Goal: Transaction & Acquisition: Purchase product/service

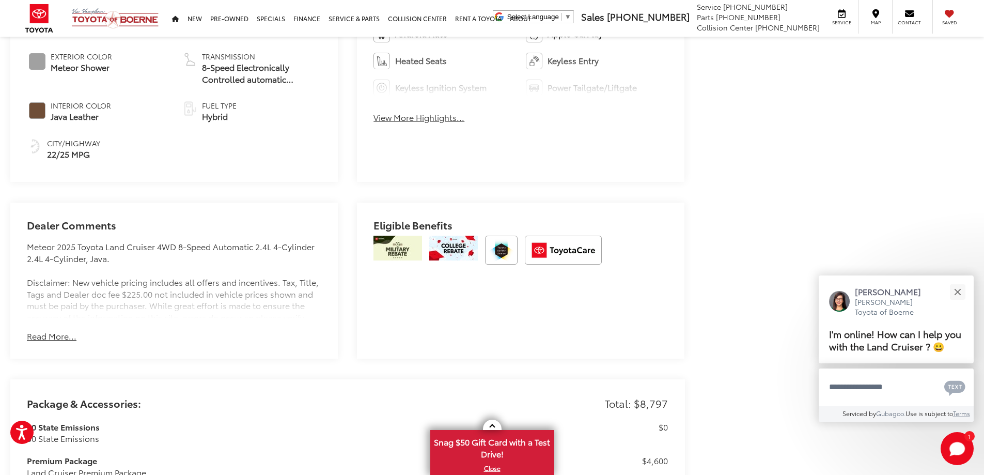
scroll to position [672, 0]
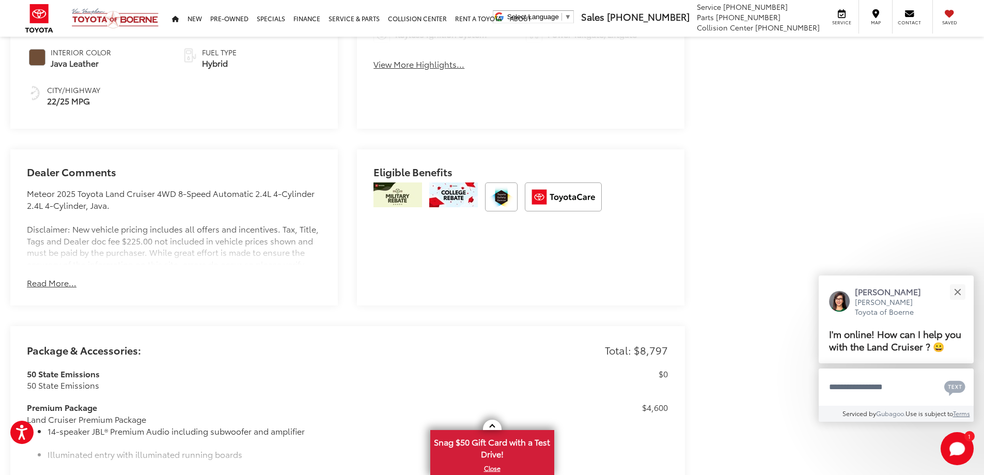
click at [48, 279] on button "Read More..." at bounding box center [52, 283] width 50 height 12
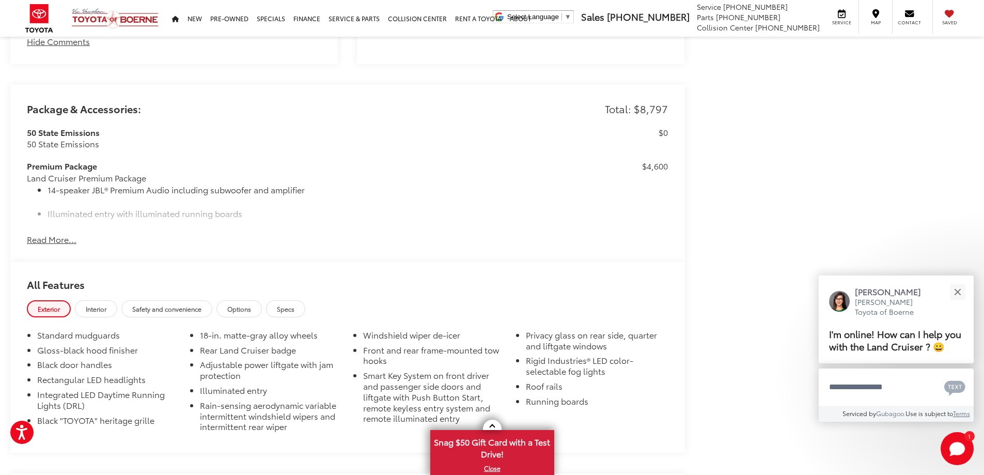
scroll to position [981, 0]
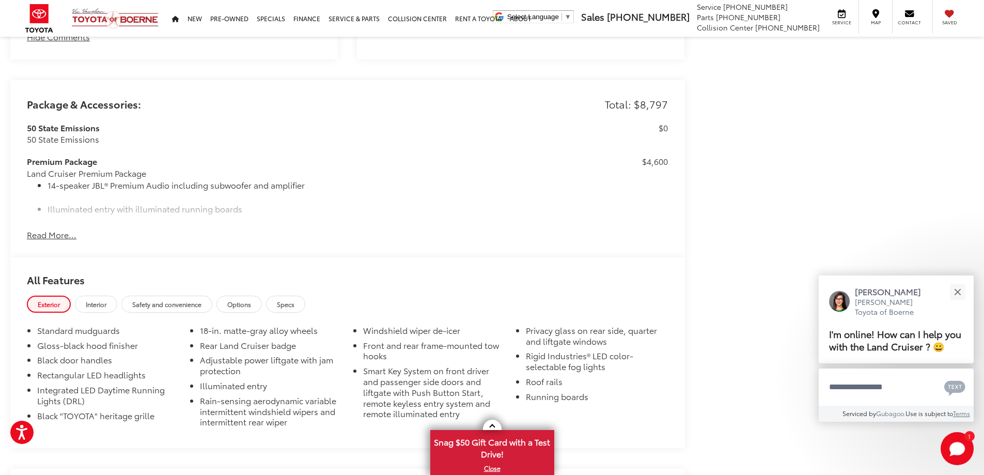
click at [54, 237] on button "Read More..." at bounding box center [52, 235] width 50 height 12
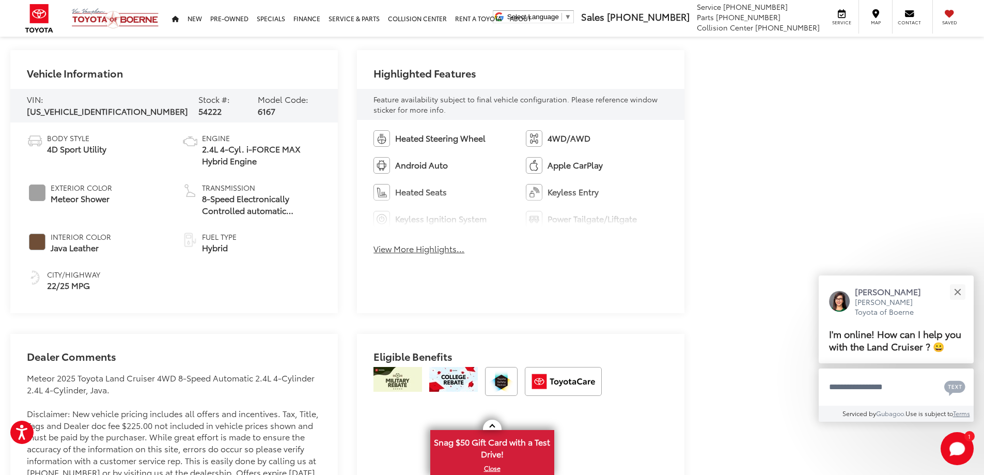
scroll to position [480, 0]
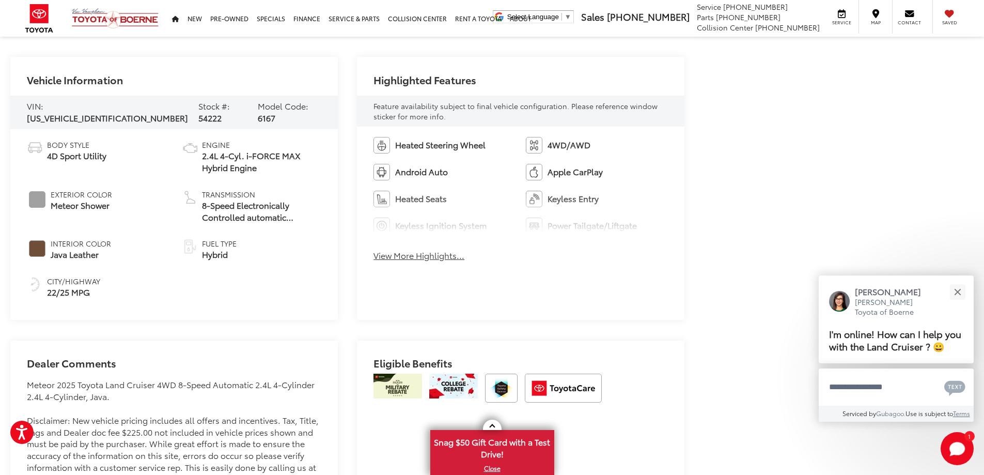
click at [446, 261] on button "View More Highlights..." at bounding box center [418, 255] width 91 height 12
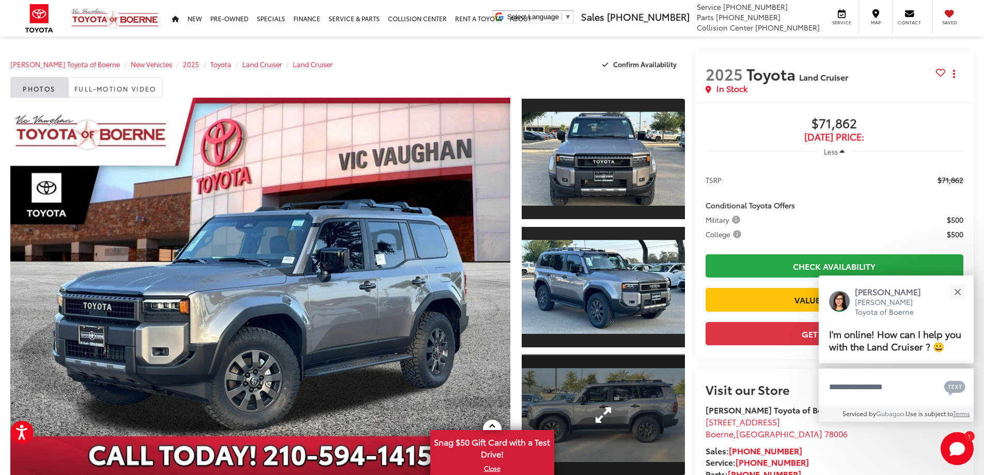
scroll to position [0, 0]
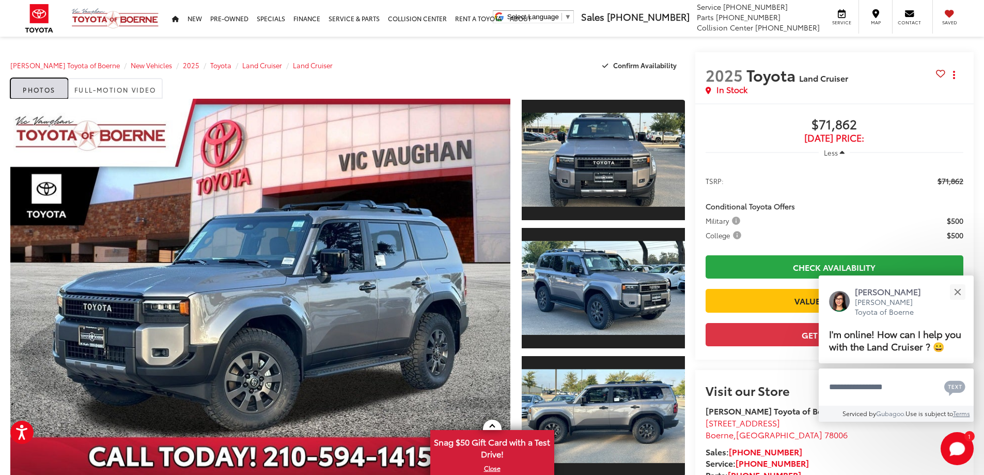
click at [22, 92] on link "Photos" at bounding box center [39, 88] width 58 height 21
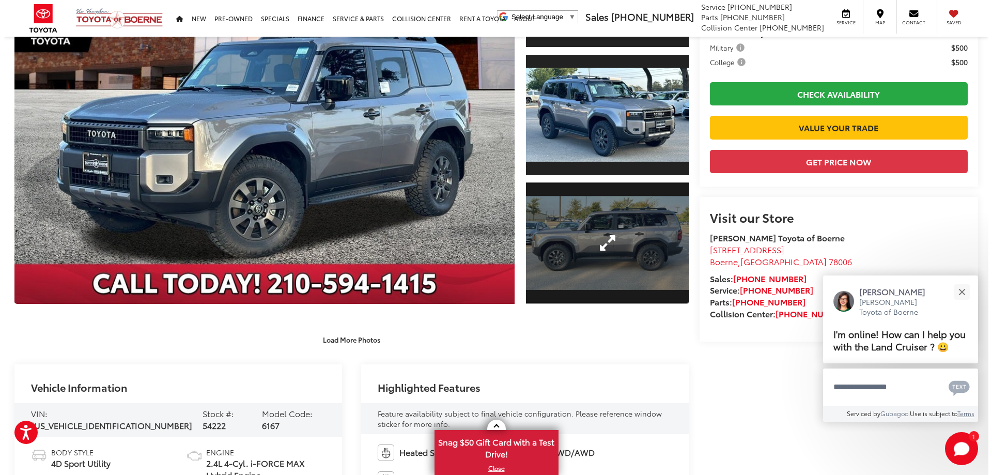
scroll to position [258, 0]
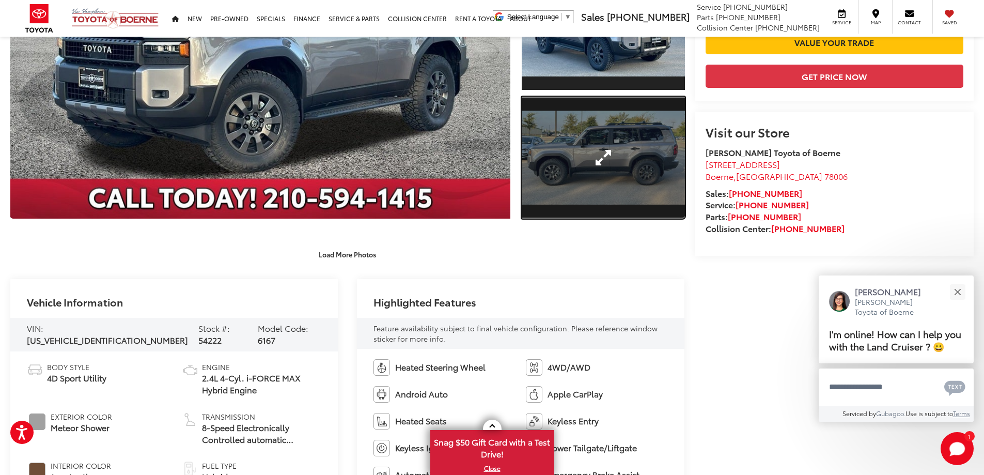
click at [574, 194] on link "Expand Photo 3" at bounding box center [603, 158] width 163 height 122
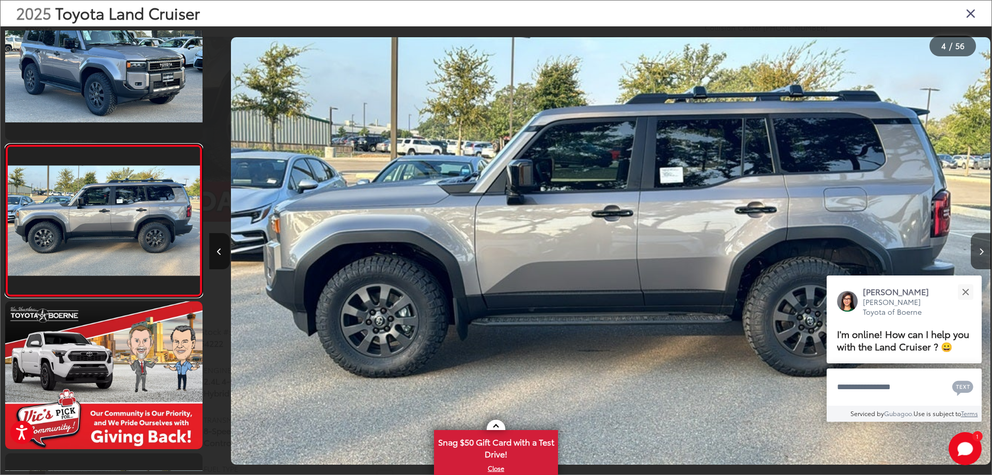
scroll to position [0, 2347]
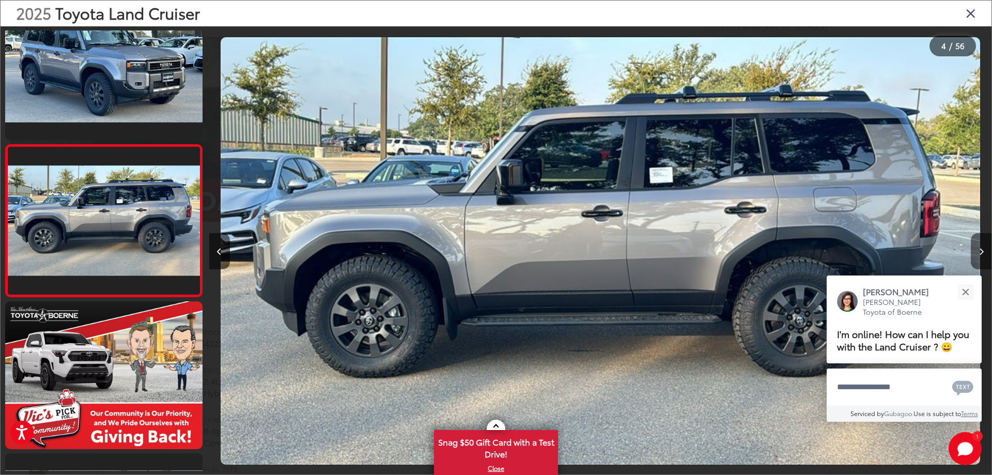
click at [980, 247] on button "Next image" at bounding box center [981, 251] width 21 height 36
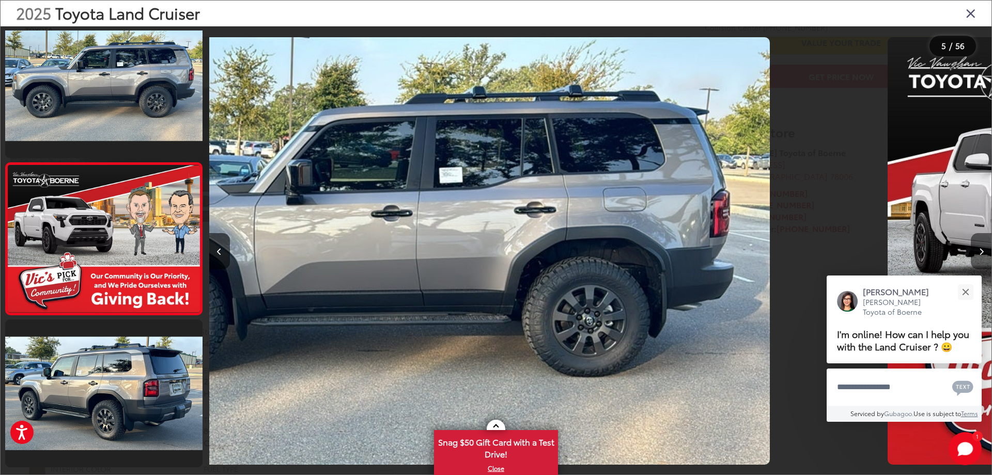
scroll to position [495, 0]
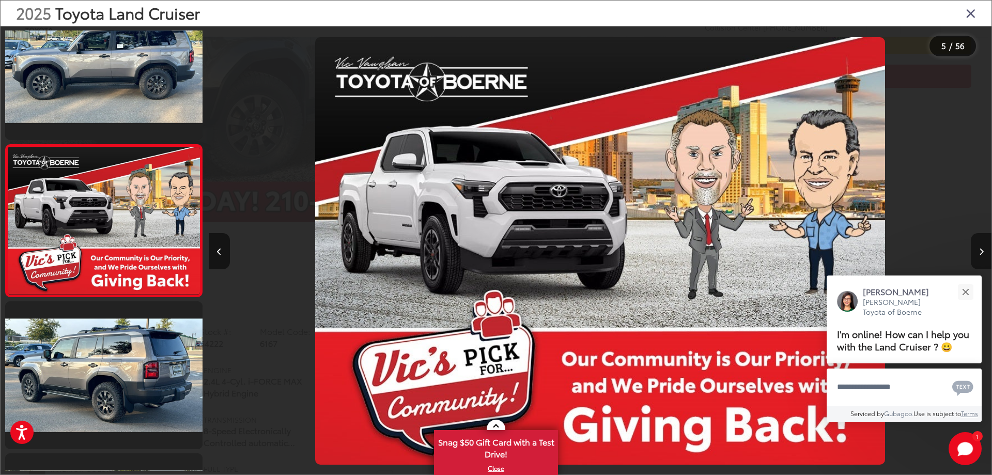
click at [981, 248] on icon "Next image" at bounding box center [981, 251] width 5 height 7
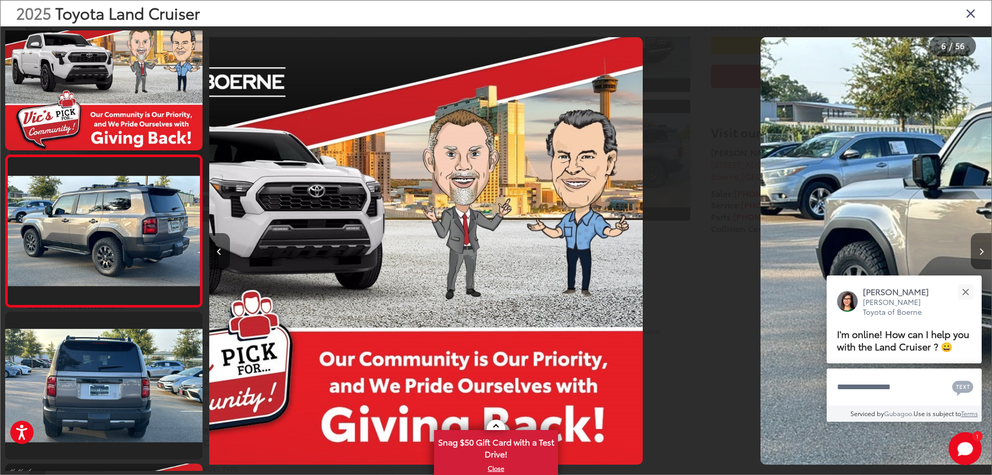
scroll to position [647, 0]
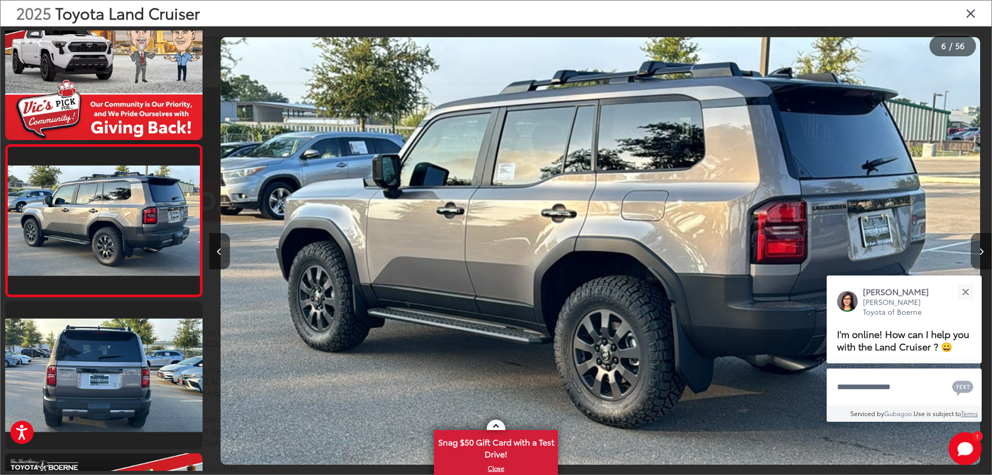
click at [981, 248] on icon "Next image" at bounding box center [981, 251] width 5 height 7
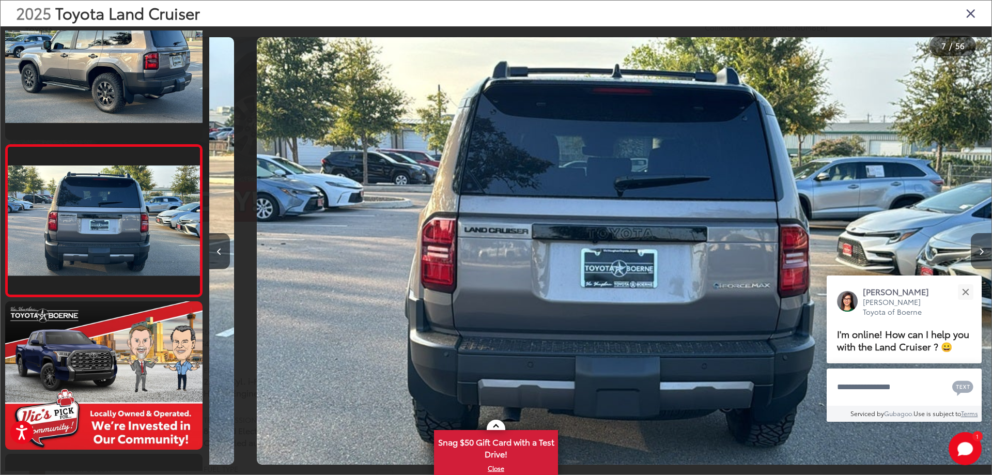
scroll to position [0, 0]
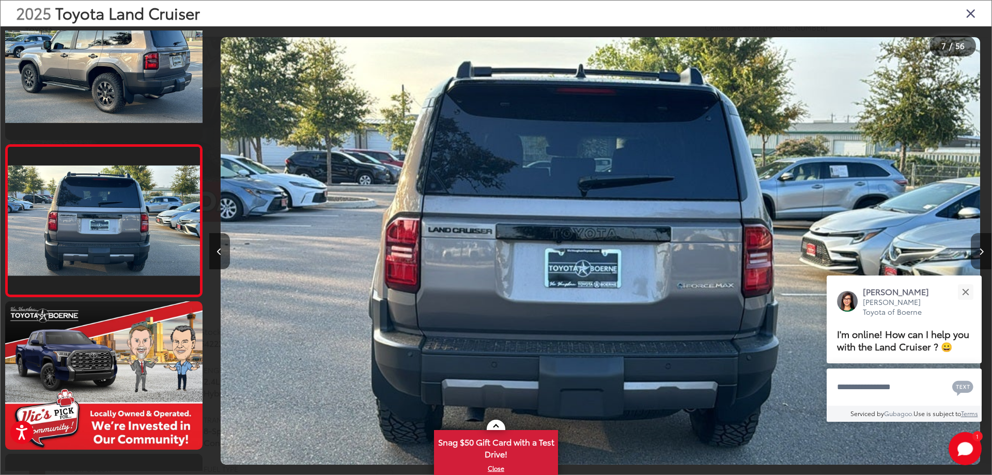
click at [982, 248] on icon "Next image" at bounding box center [981, 251] width 5 height 7
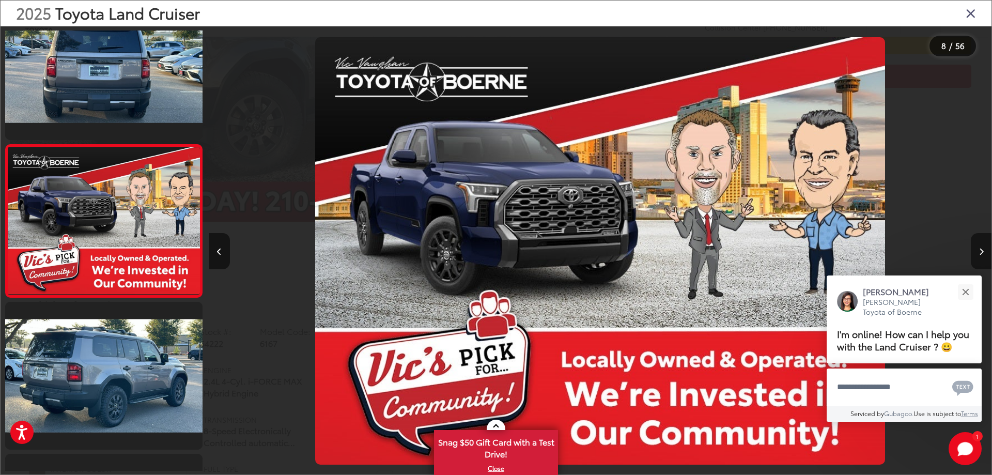
click at [982, 248] on icon "Next image" at bounding box center [981, 251] width 5 height 7
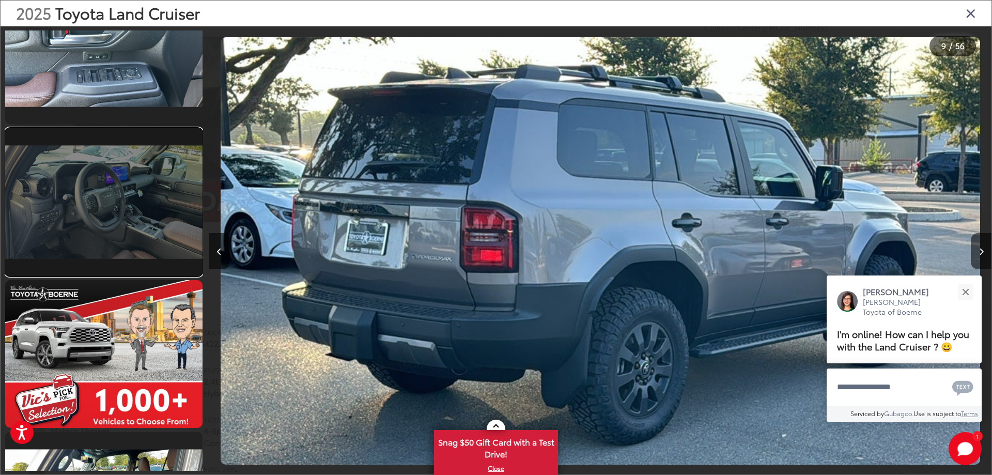
click at [148, 218] on link at bounding box center [103, 202] width 197 height 148
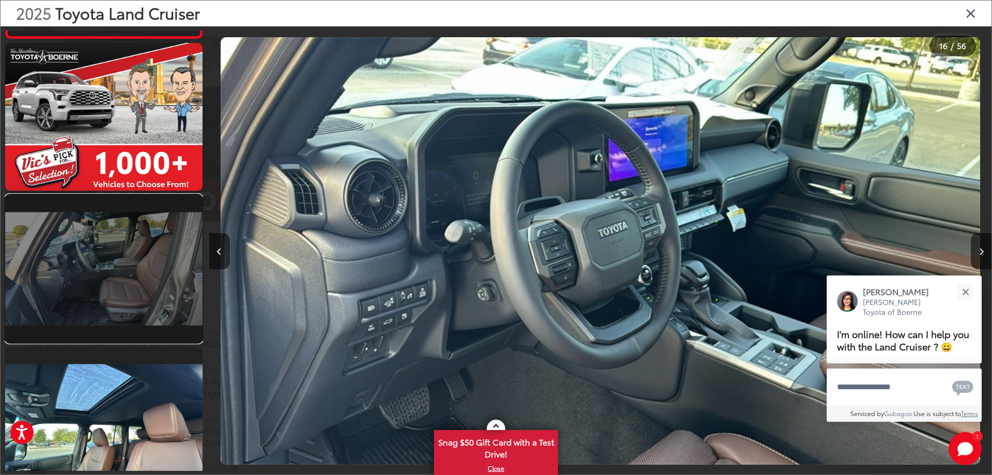
click at [139, 256] on link at bounding box center [103, 269] width 197 height 148
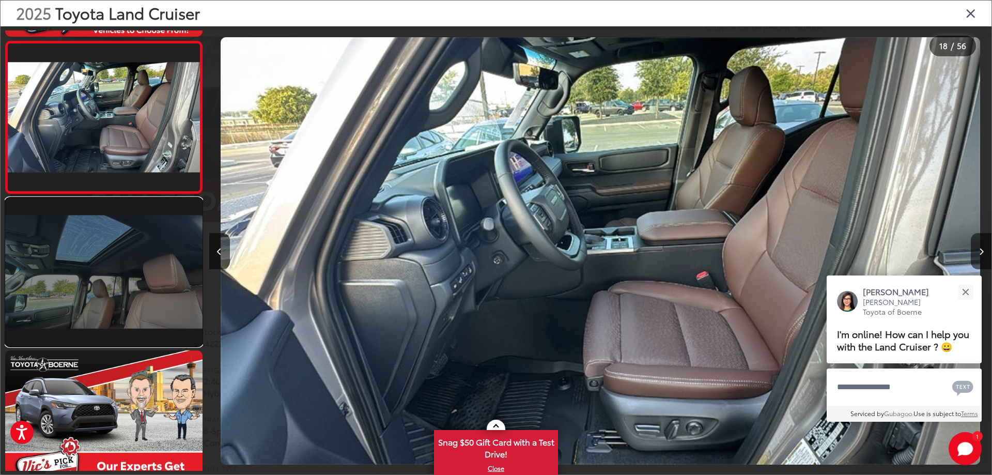
click at [148, 245] on link at bounding box center [103, 272] width 197 height 148
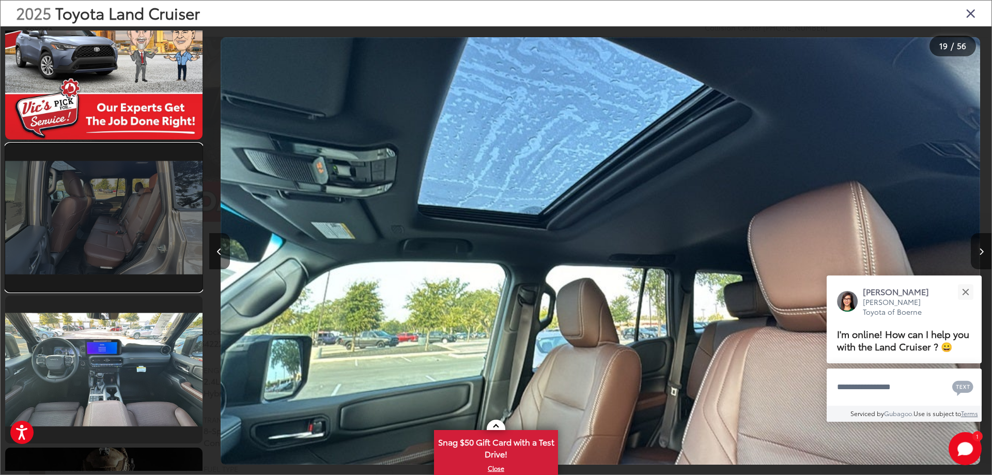
click at [146, 247] on link at bounding box center [103, 218] width 197 height 148
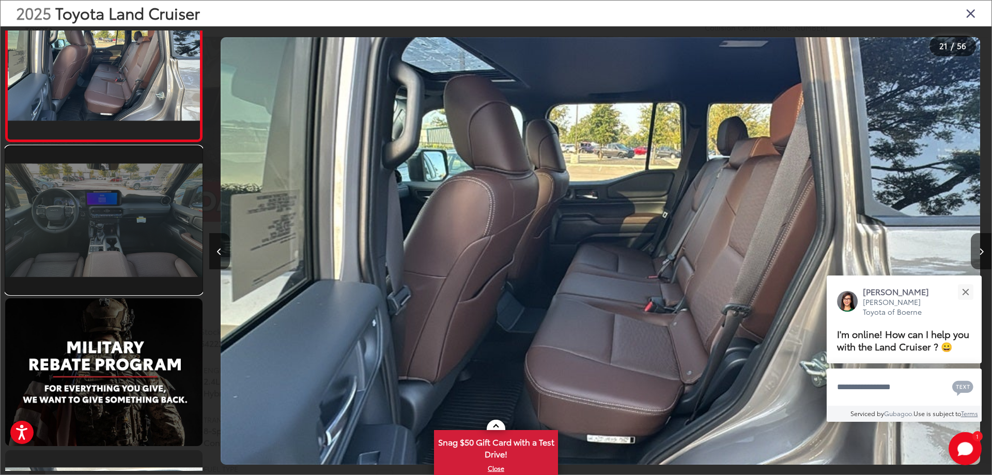
click at [143, 247] on link at bounding box center [103, 220] width 197 height 148
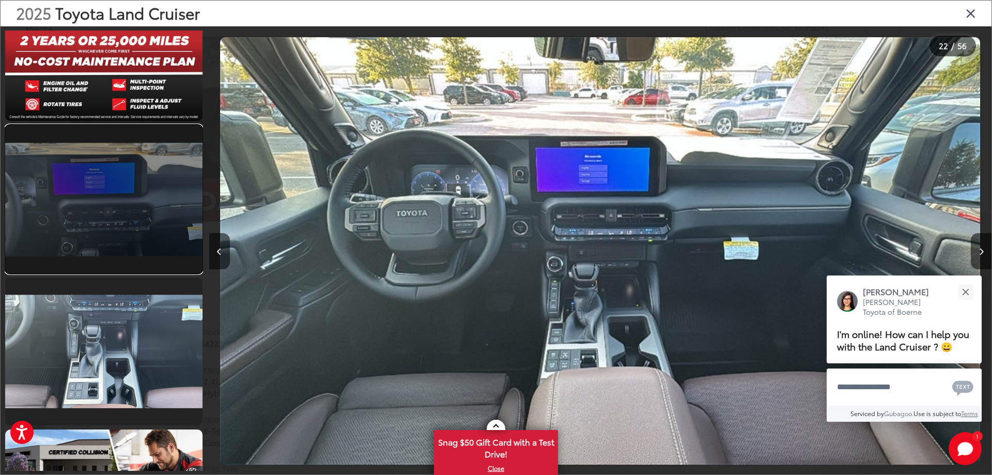
click at [143, 248] on link at bounding box center [103, 199] width 197 height 148
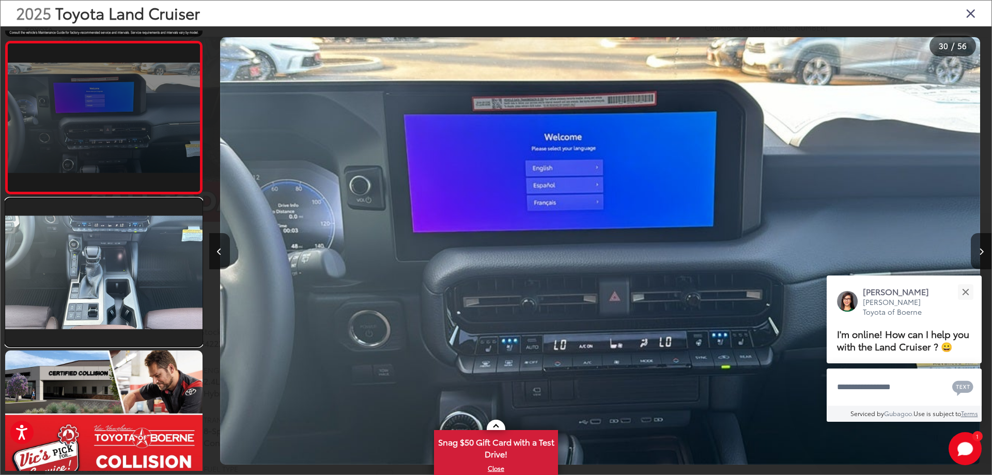
click at [143, 248] on link at bounding box center [103, 272] width 197 height 148
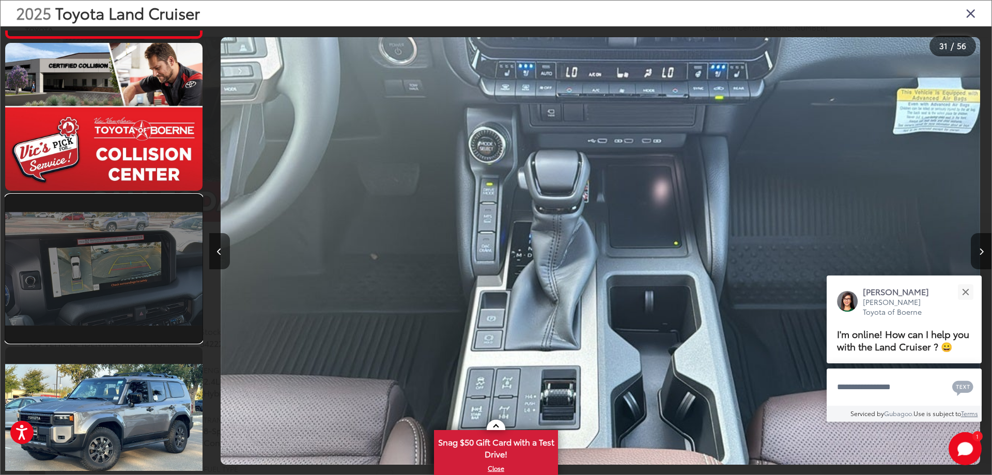
click at [144, 248] on link at bounding box center [103, 269] width 197 height 148
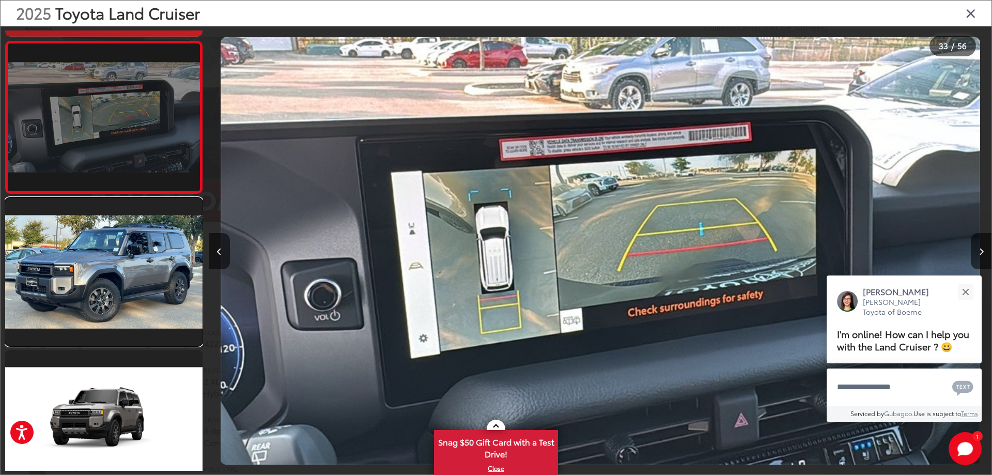
click at [144, 248] on link at bounding box center [103, 272] width 197 height 148
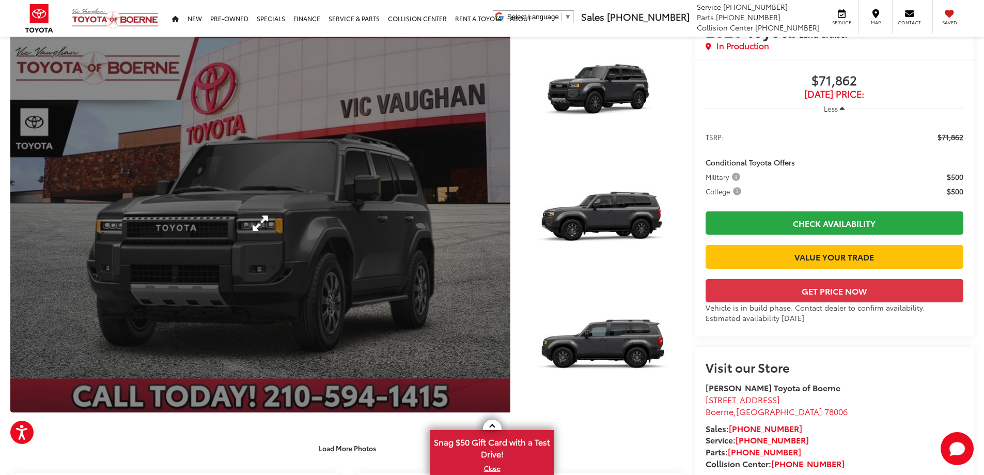
scroll to position [258, 0]
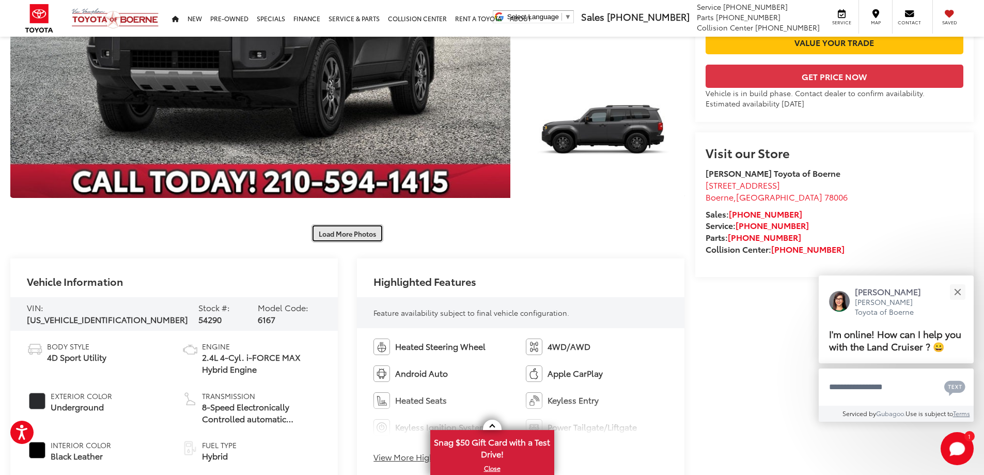
click at [351, 239] on button "Load More Photos" at bounding box center [347, 233] width 72 height 18
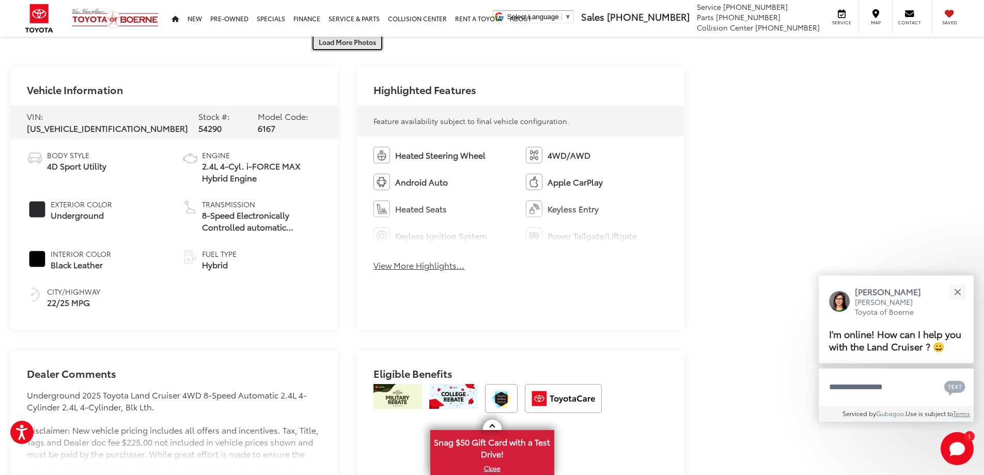
scroll to position [981, 0]
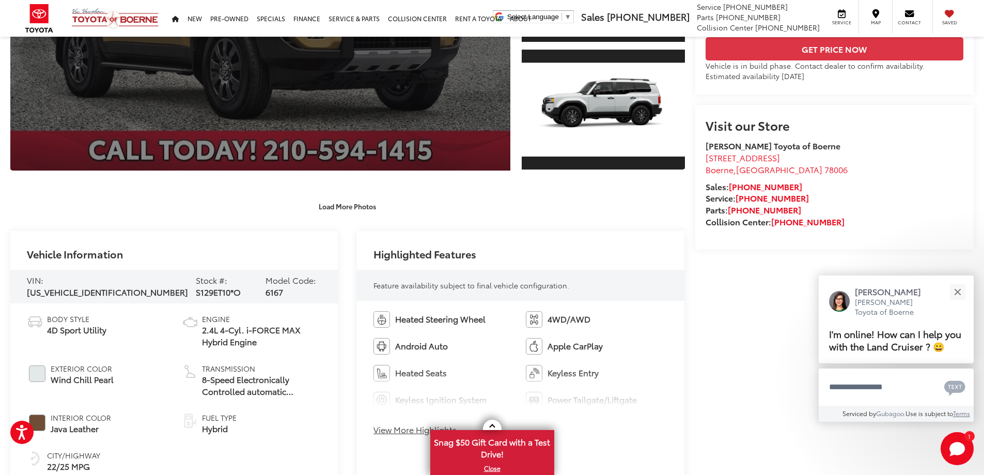
scroll to position [465, 0]
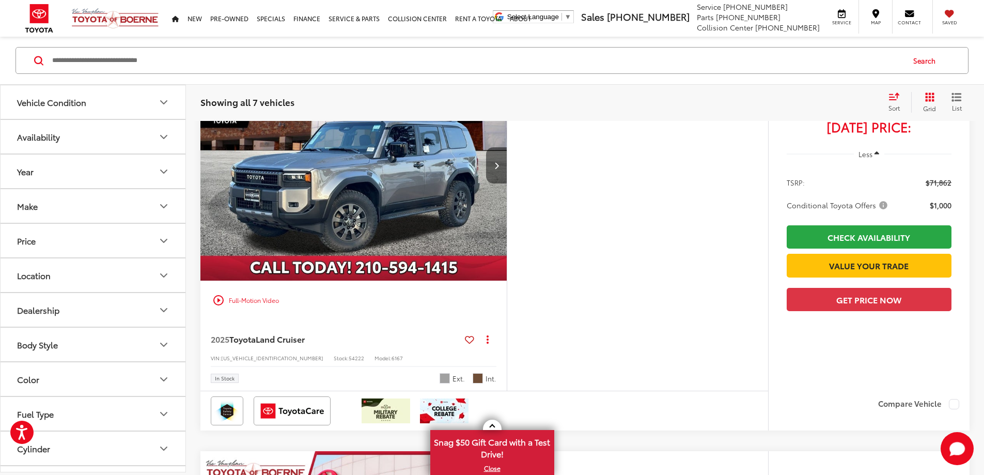
scroll to position [206, 0]
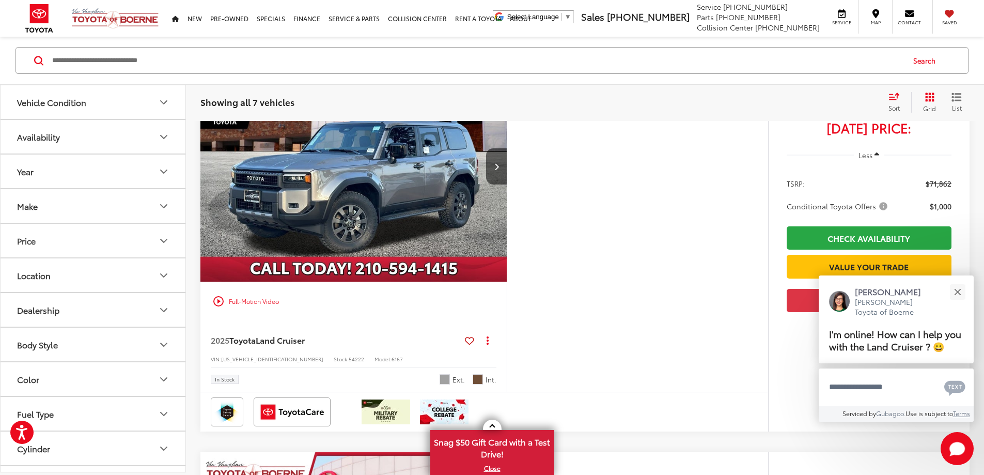
click at [0, 0] on button "More..." at bounding box center [0, 0] width 0 height 0
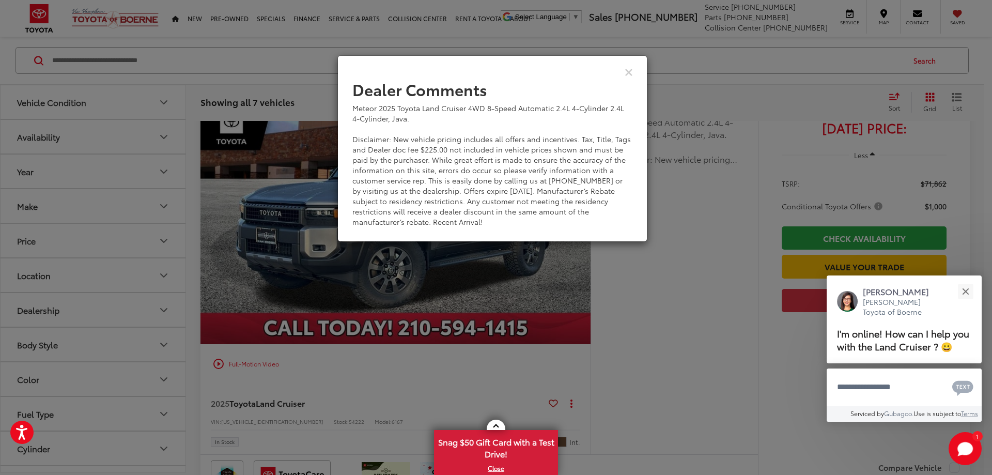
click at [630, 81] on div "View Comments" at bounding box center [492, 72] width 310 height 40
click at [627, 77] on div "View Comments" at bounding box center [492, 72] width 310 height 40
click at [627, 73] on icon "Close" at bounding box center [628, 71] width 8 height 11
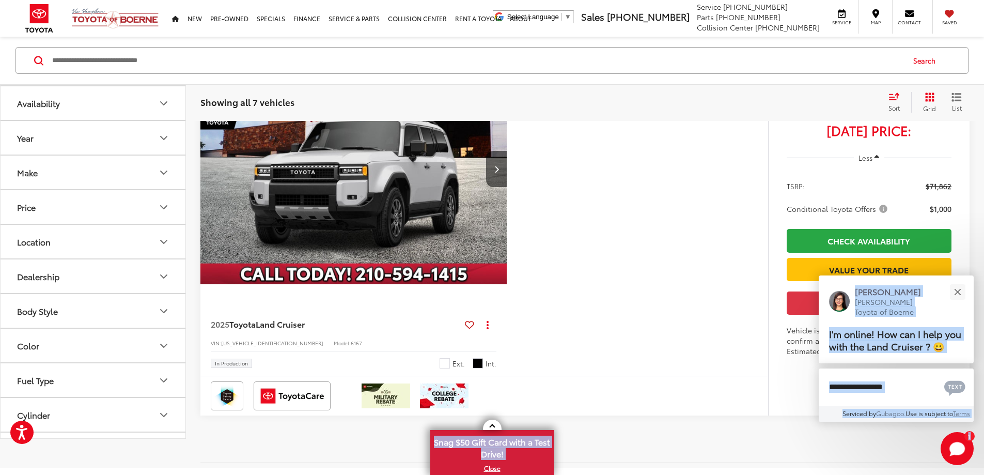
scroll to position [2583, 0]
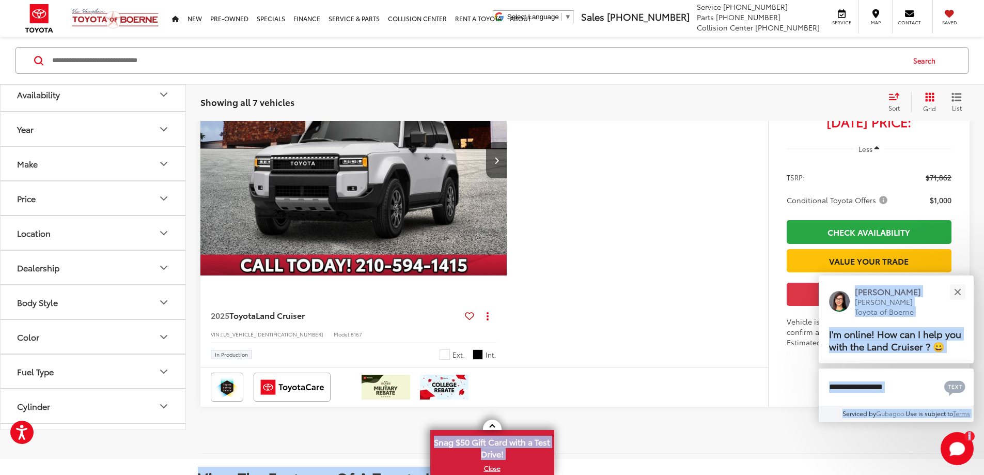
click at [74, 111] on button "Availability" at bounding box center [94, 94] width 186 height 34
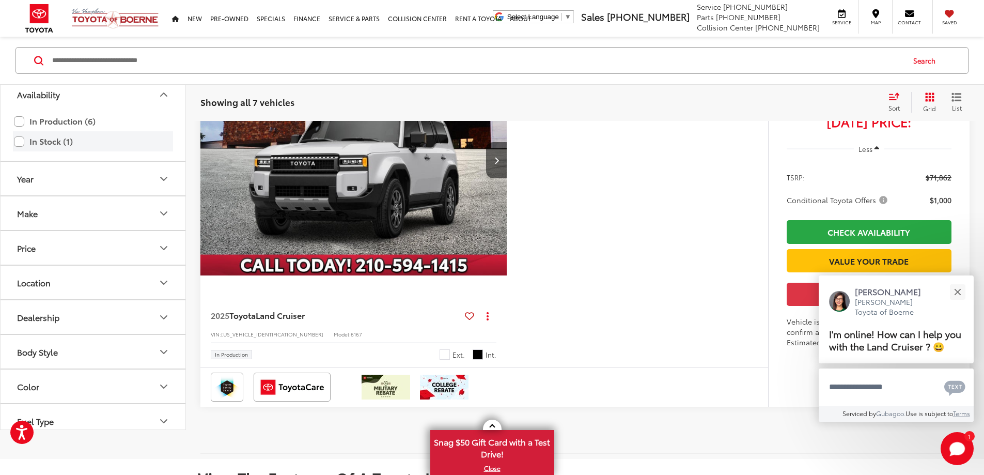
click at [22, 150] on label "In Stock (1)" at bounding box center [93, 141] width 158 height 18
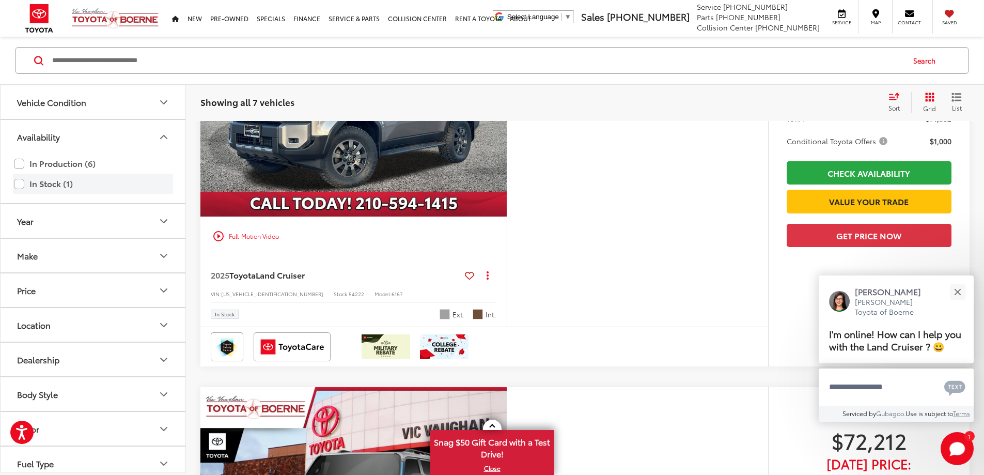
scroll to position [134, 0]
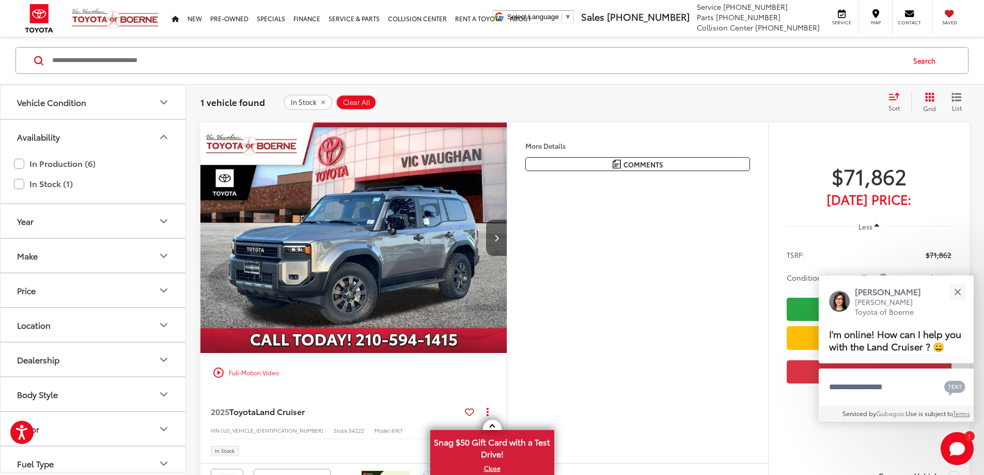
click at [507, 256] on button "Next image" at bounding box center [496, 238] width 21 height 36
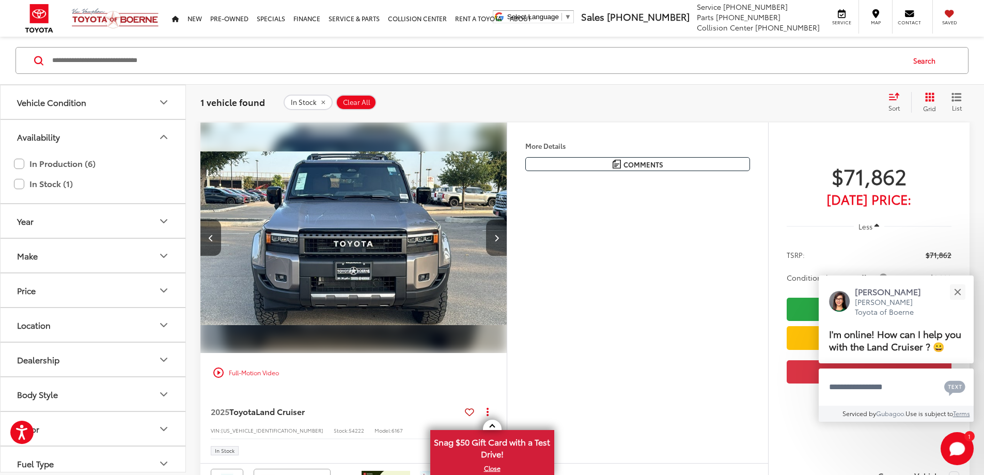
scroll to position [0, 392]
click at [507, 256] on button "Next image" at bounding box center [496, 238] width 21 height 36
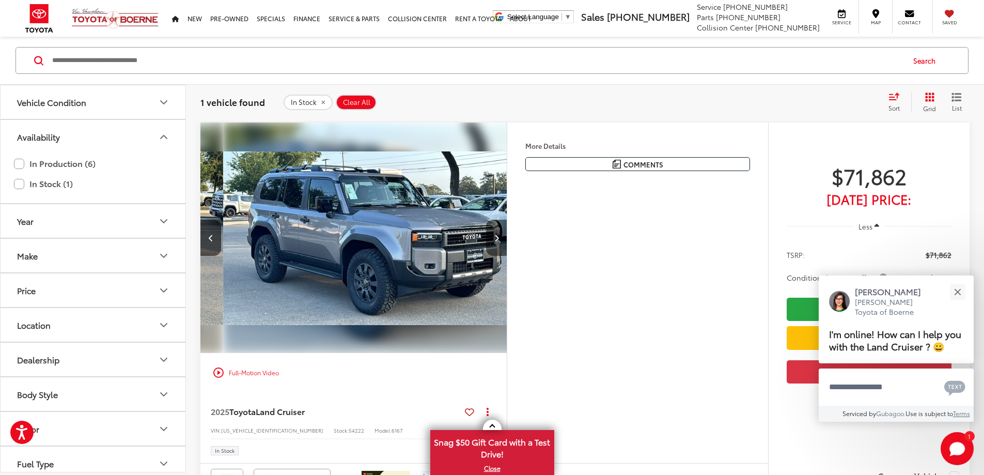
scroll to position [0, 784]
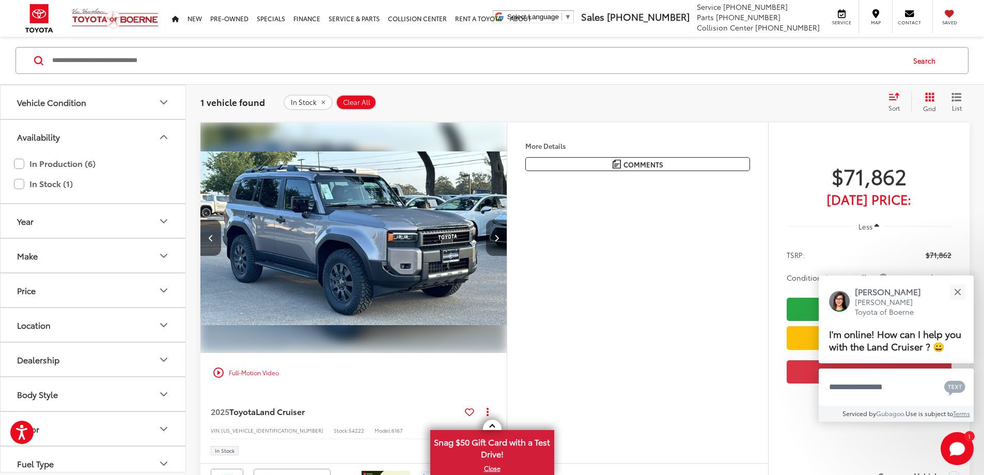
click at [507, 256] on button "Next image" at bounding box center [496, 238] width 21 height 36
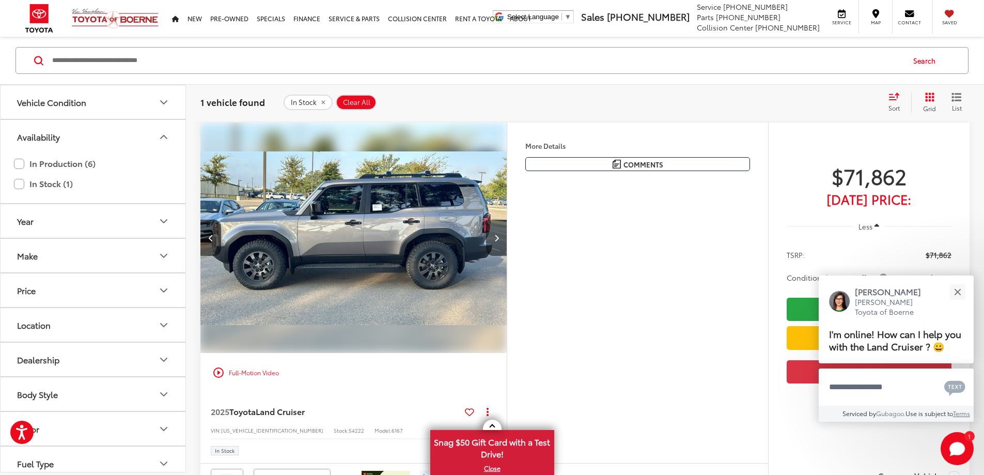
scroll to position [0, 1175]
click at [507, 256] on button "Next image" at bounding box center [496, 238] width 21 height 36
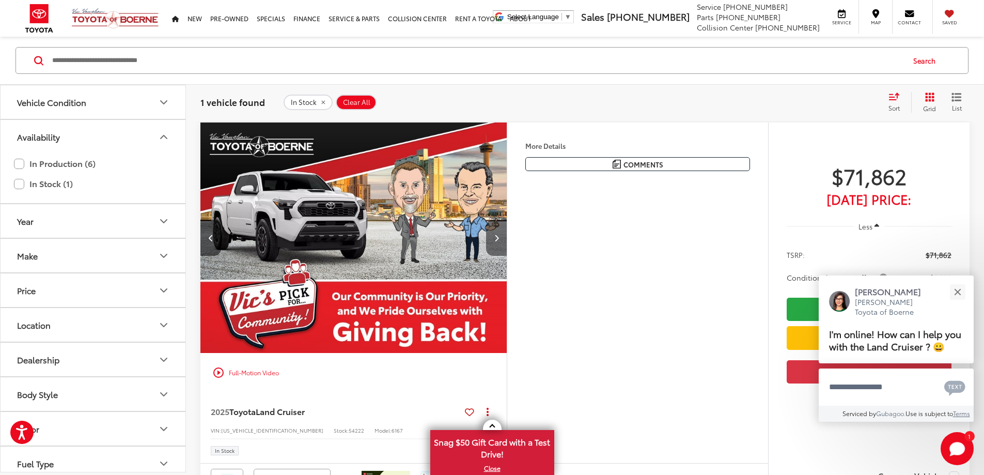
click at [507, 256] on button "Next image" at bounding box center [496, 238] width 21 height 36
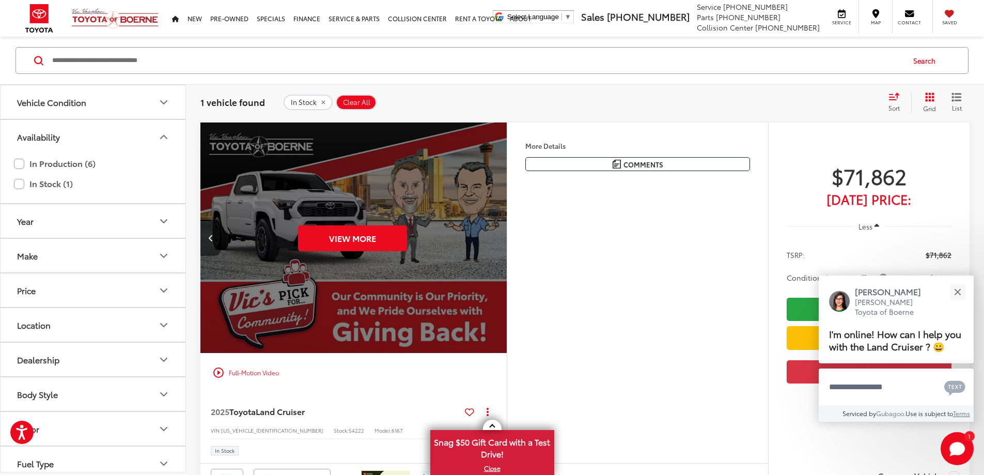
scroll to position [0, 1959]
click at [506, 268] on div "View More" at bounding box center [352, 237] width 308 height 231
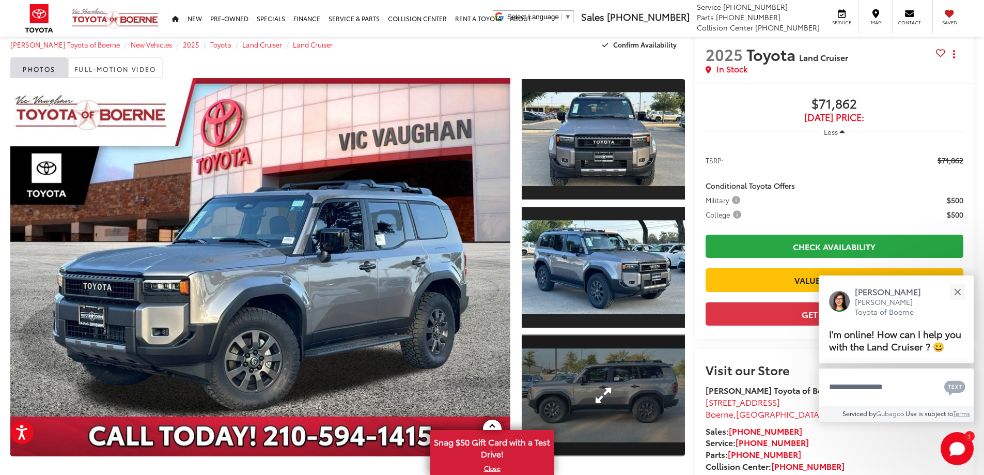
scroll to position [176, 0]
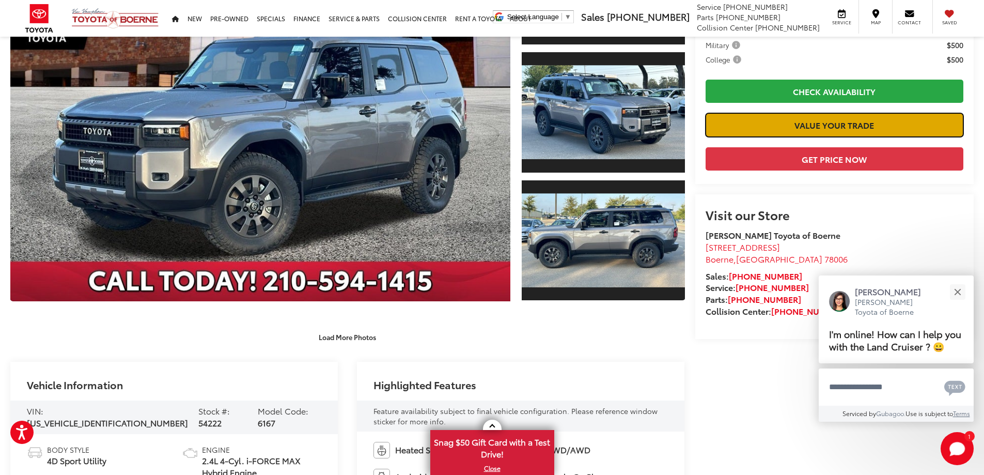
click at [743, 131] on link "Value Your Trade" at bounding box center [835, 124] width 258 height 23
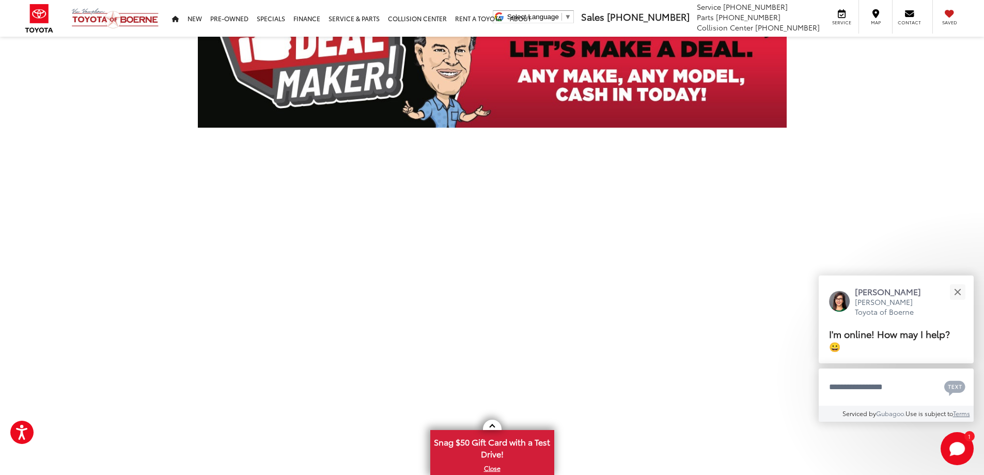
scroll to position [310, 0]
